Goal: Information Seeking & Learning: Learn about a topic

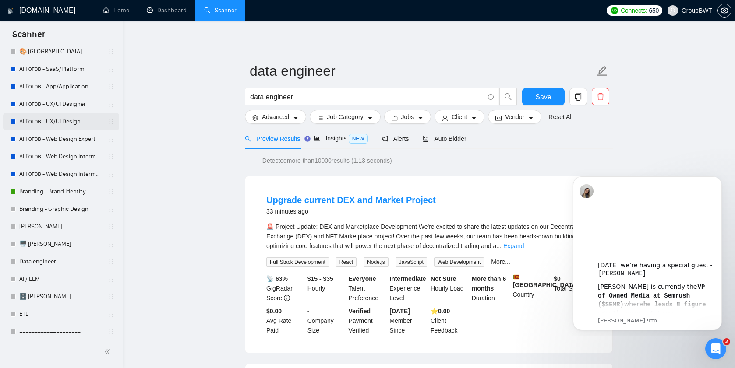
scroll to position [49, 0]
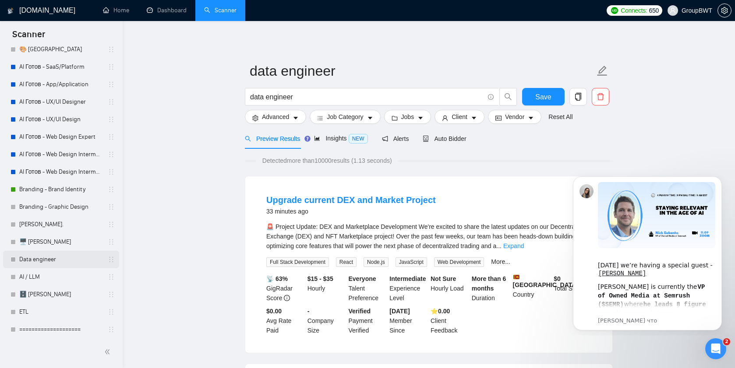
click at [42, 258] on link "Data engineer" at bounding box center [60, 260] width 83 height 18
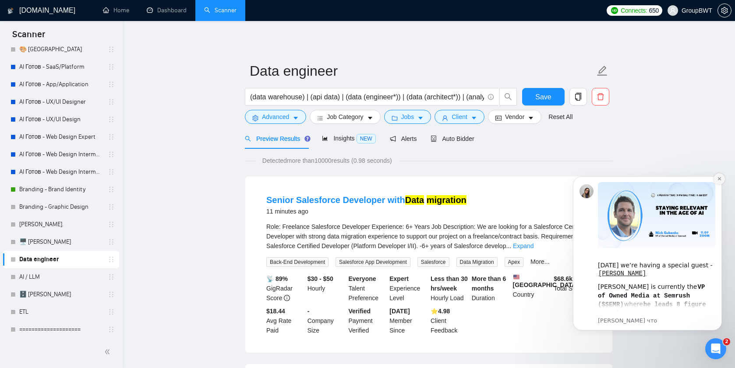
click at [720, 180] on icon "Dismiss notification" at bounding box center [719, 178] width 3 height 3
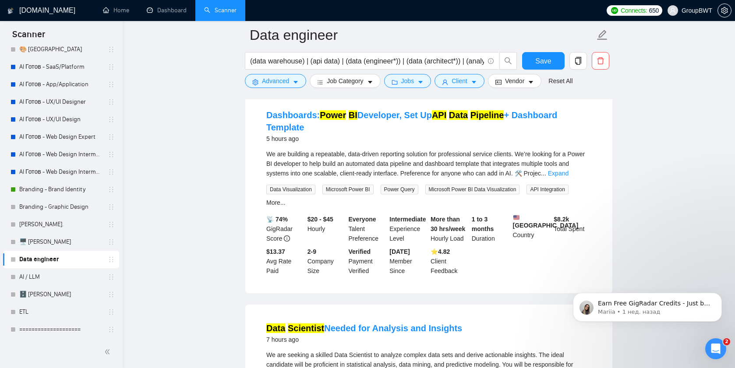
scroll to position [282, 0]
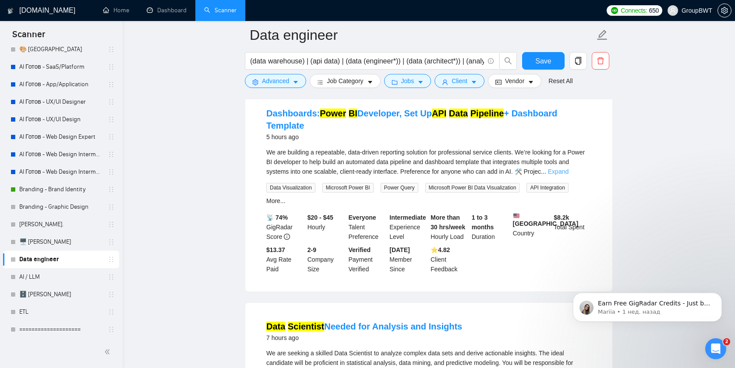
click at [569, 175] on link "Expand" at bounding box center [558, 171] width 21 height 7
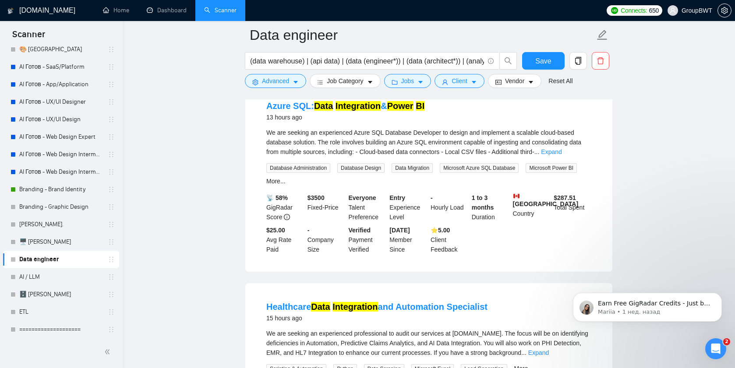
scroll to position [1594, 0]
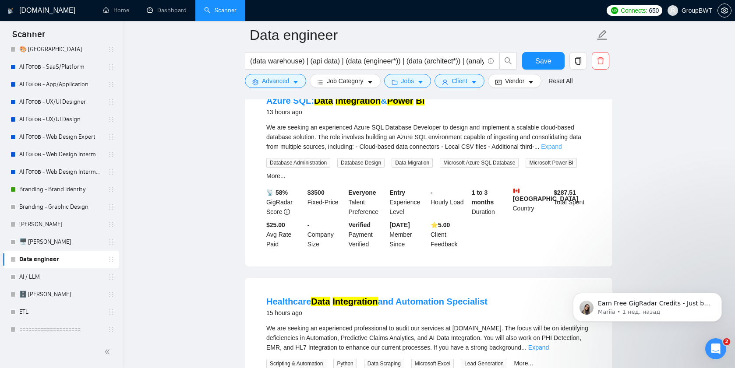
click at [562, 150] on link "Expand" at bounding box center [551, 146] width 21 height 7
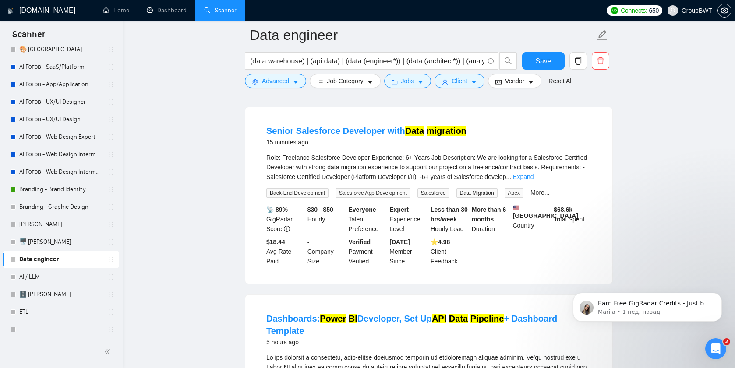
scroll to position [79, 0]
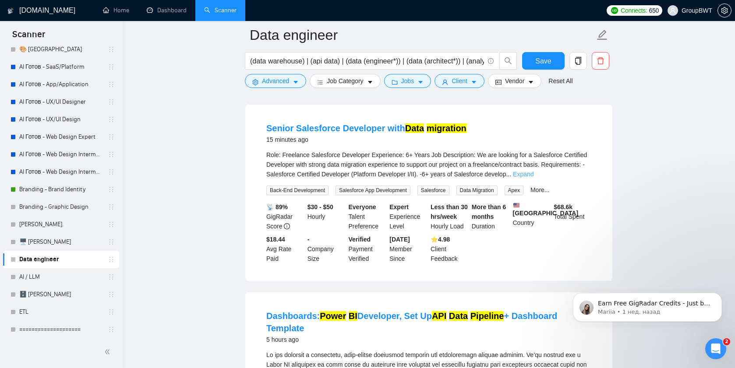
click at [534, 171] on link "Expand" at bounding box center [523, 174] width 21 height 7
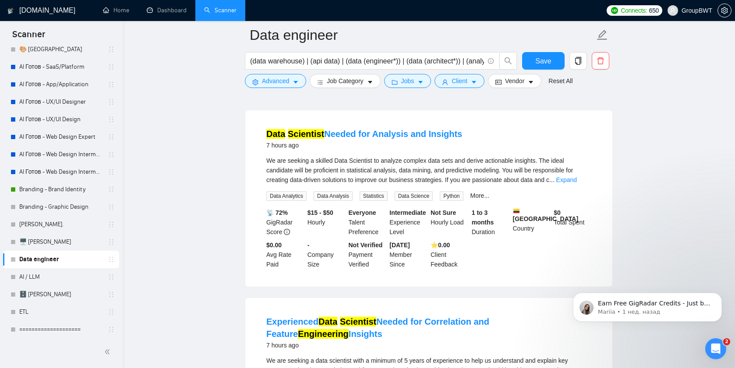
scroll to position [654, 0]
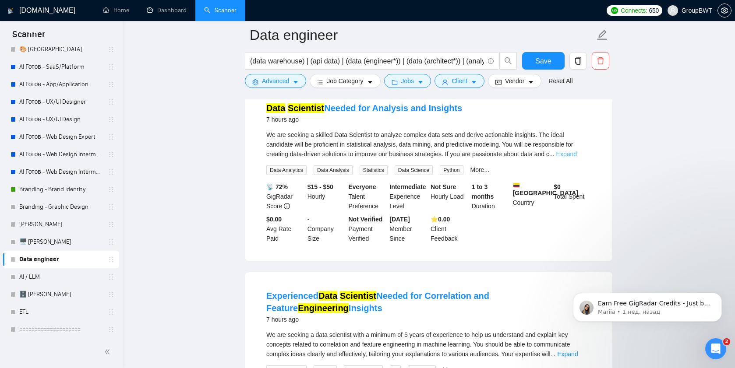
click at [577, 158] on link "Expand" at bounding box center [566, 154] width 21 height 7
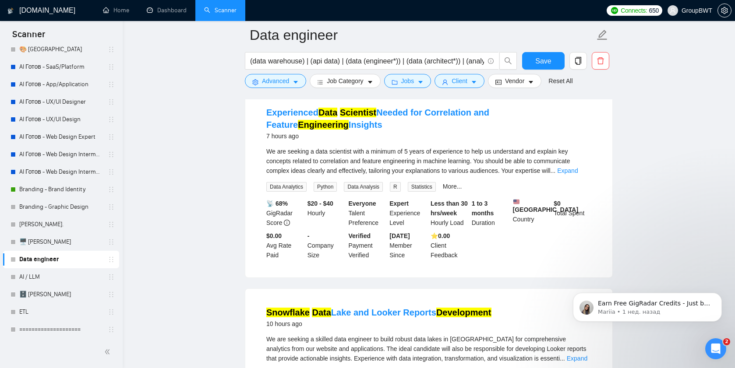
scroll to position [863, 0]
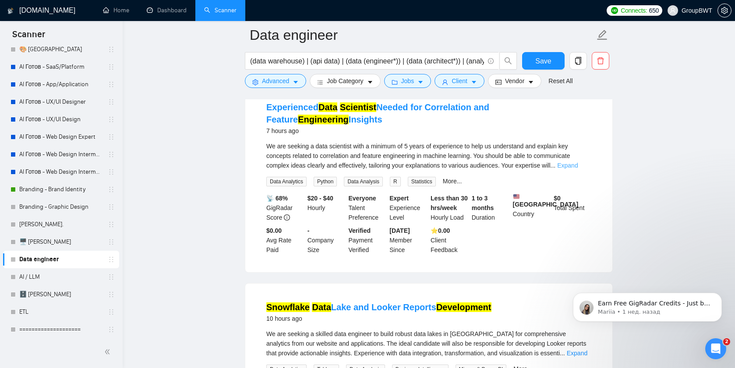
click at [576, 169] on link "Expand" at bounding box center [567, 165] width 21 height 7
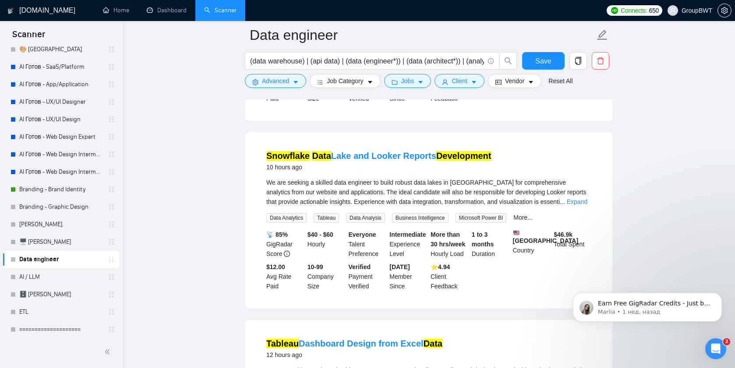
scroll to position [1064, 0]
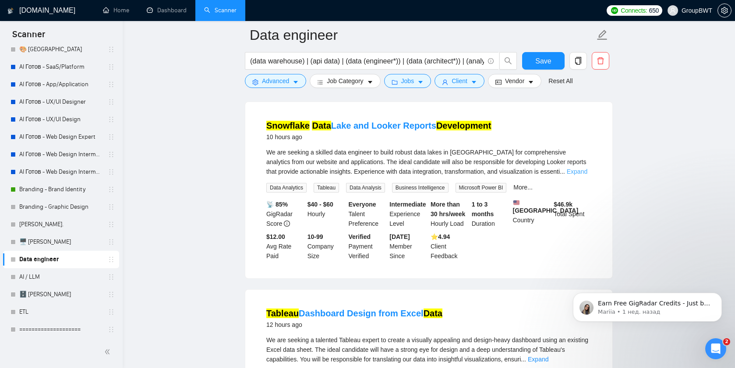
click at [583, 175] on link "Expand" at bounding box center [577, 171] width 21 height 7
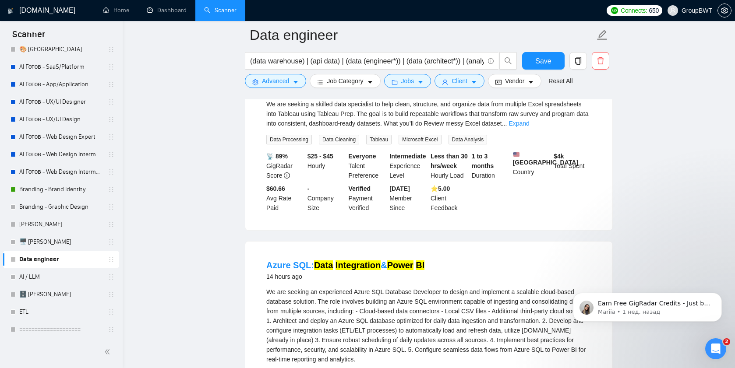
scroll to position [1519, 0]
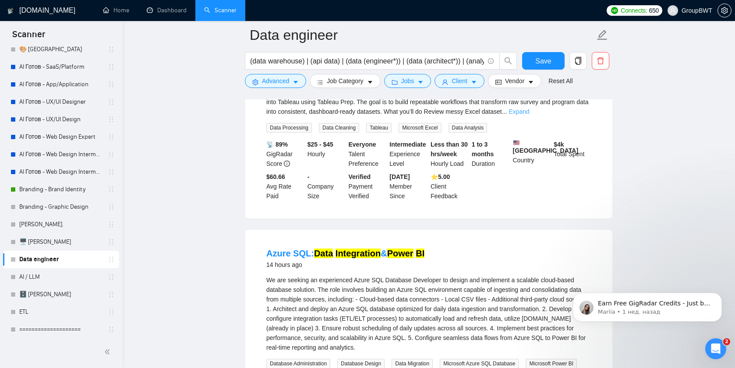
click at [529, 115] on link "Expand" at bounding box center [519, 111] width 21 height 7
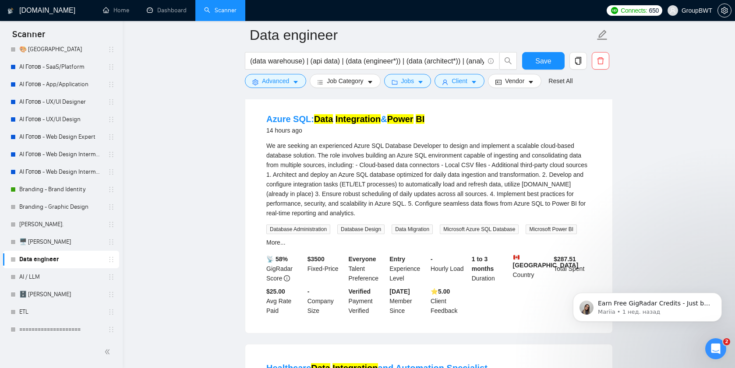
scroll to position [1782, 0]
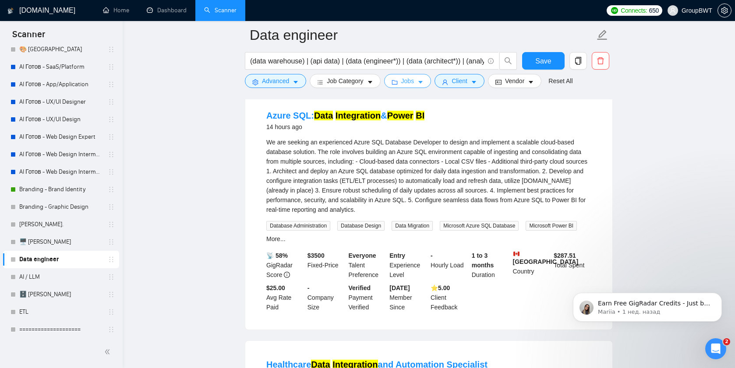
click at [421, 81] on icon "caret-down" at bounding box center [420, 82] width 6 height 6
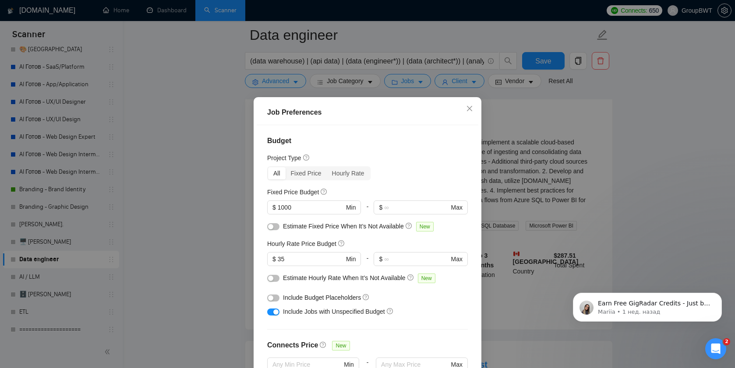
click at [477, 80] on div "Job Preferences Budget Project Type All Fixed Price Hourly Rate Fixed Price Bud…" at bounding box center [367, 184] width 735 height 368
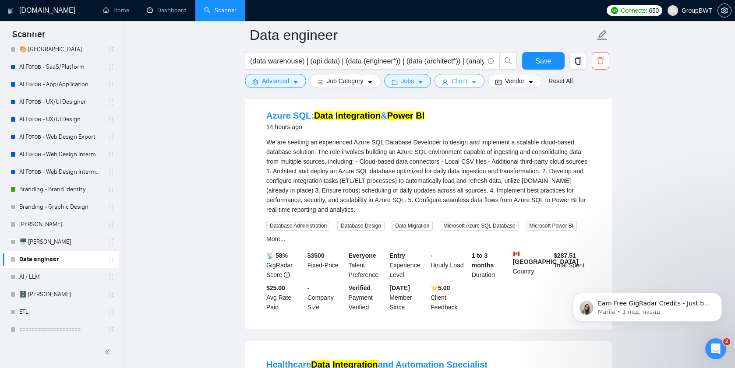
click at [475, 82] on icon "caret-down" at bounding box center [474, 82] width 6 height 6
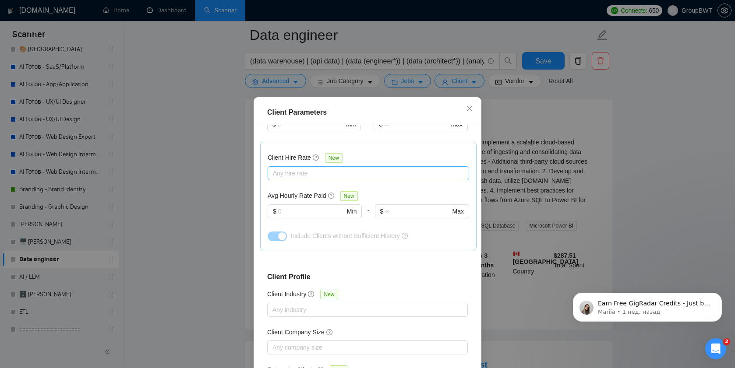
scroll to position [282, 0]
click at [292, 207] on input "text" at bounding box center [311, 212] width 67 height 10
click at [467, 109] on icon "close" at bounding box center [469, 108] width 7 height 7
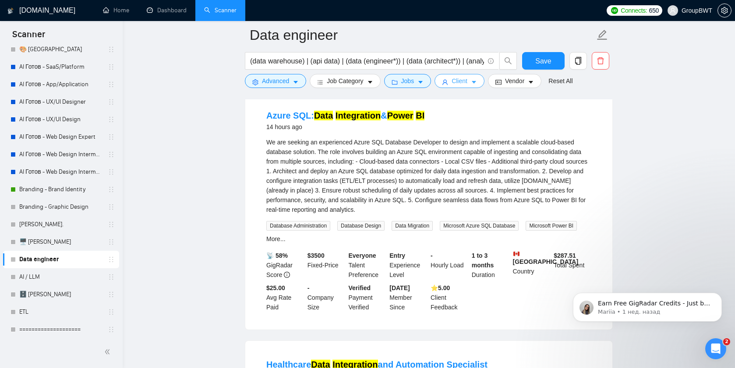
scroll to position [1851, 0]
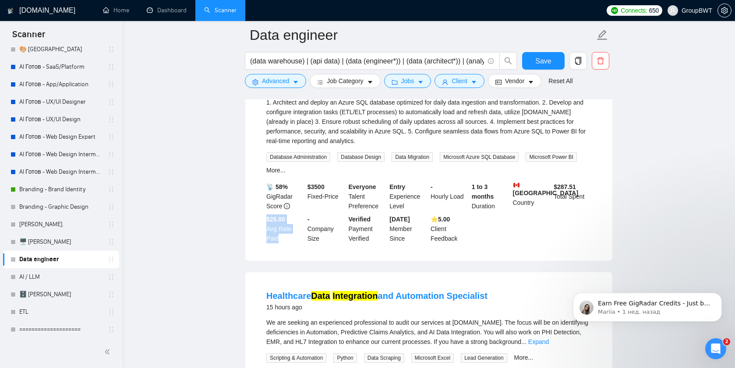
drag, startPoint x: 268, startPoint y: 261, endPoint x: 288, endPoint y: 279, distance: 27.3
click at [288, 244] on div "$25.00 Avg Rate Paid" at bounding box center [285, 229] width 41 height 29
click at [279, 146] on div "We are seeking an experienced Azure SQL Database Developer to design and implem…" at bounding box center [428, 107] width 325 height 77
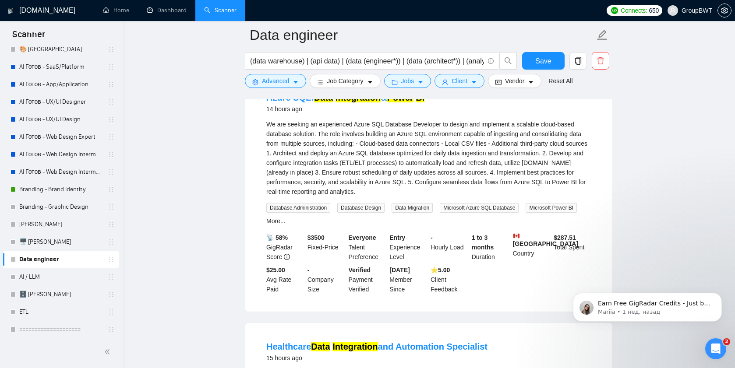
scroll to position [1799, 0]
